Goal: Task Accomplishment & Management: Manage account settings

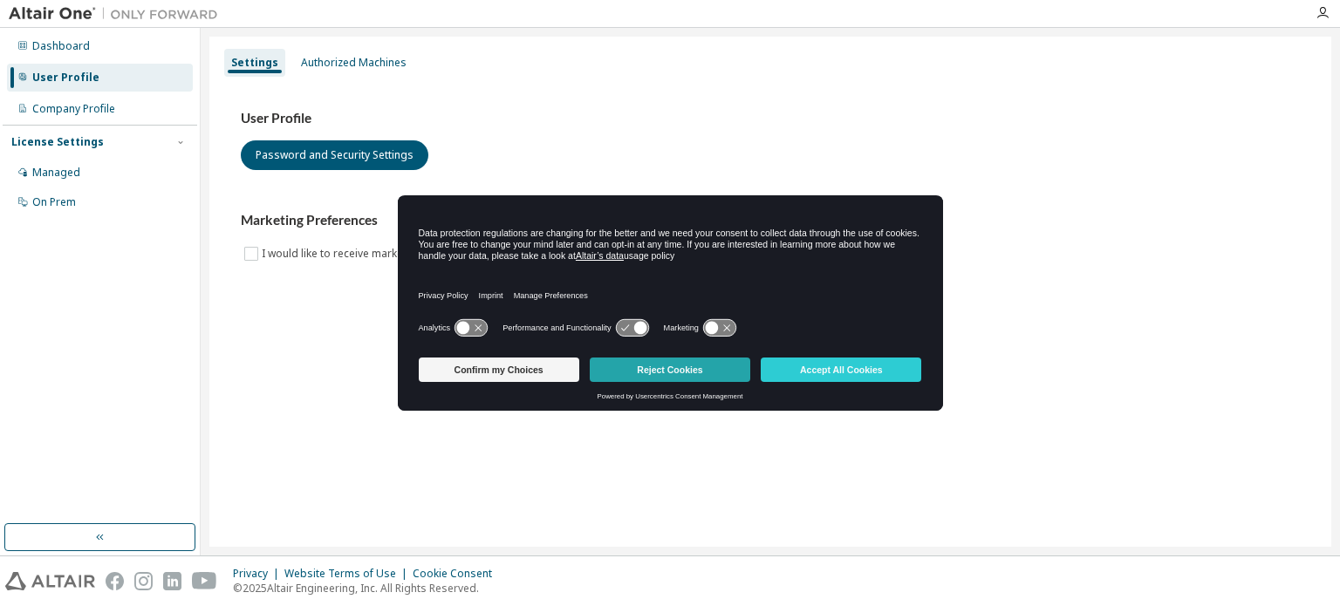
click at [645, 376] on button "Reject Cookies" at bounding box center [670, 370] width 160 height 24
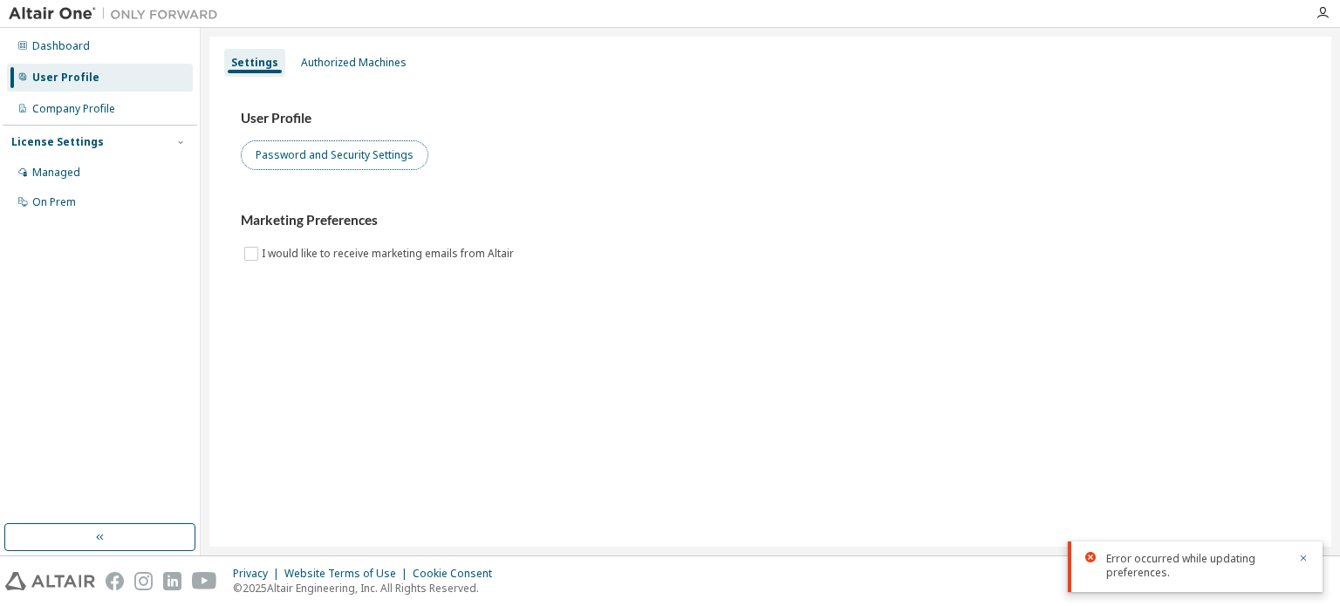
click at [320, 165] on button "Password and Security Settings" at bounding box center [335, 155] width 188 height 30
